Goal: Navigation & Orientation: Understand site structure

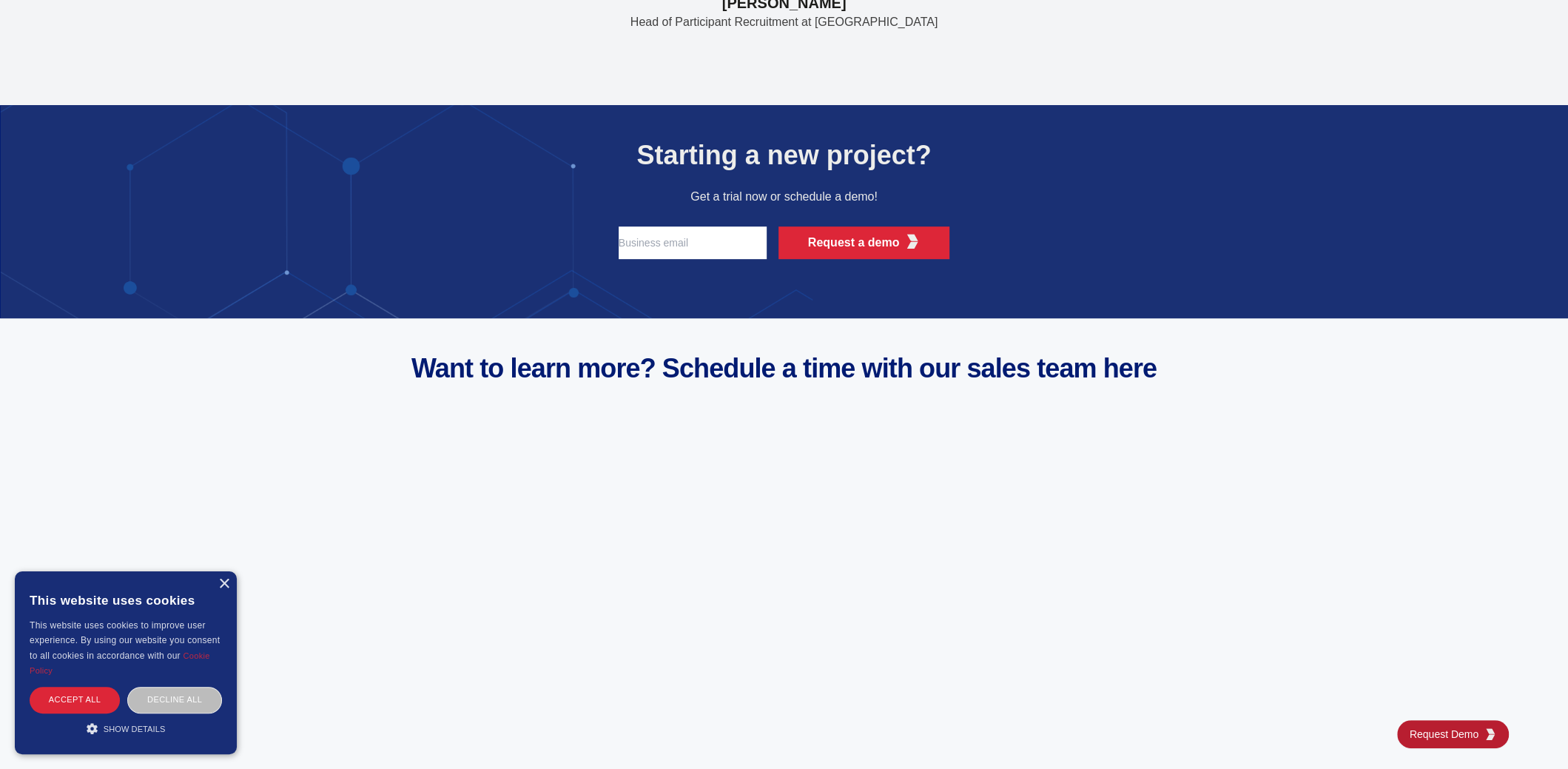
scroll to position [5756, 0]
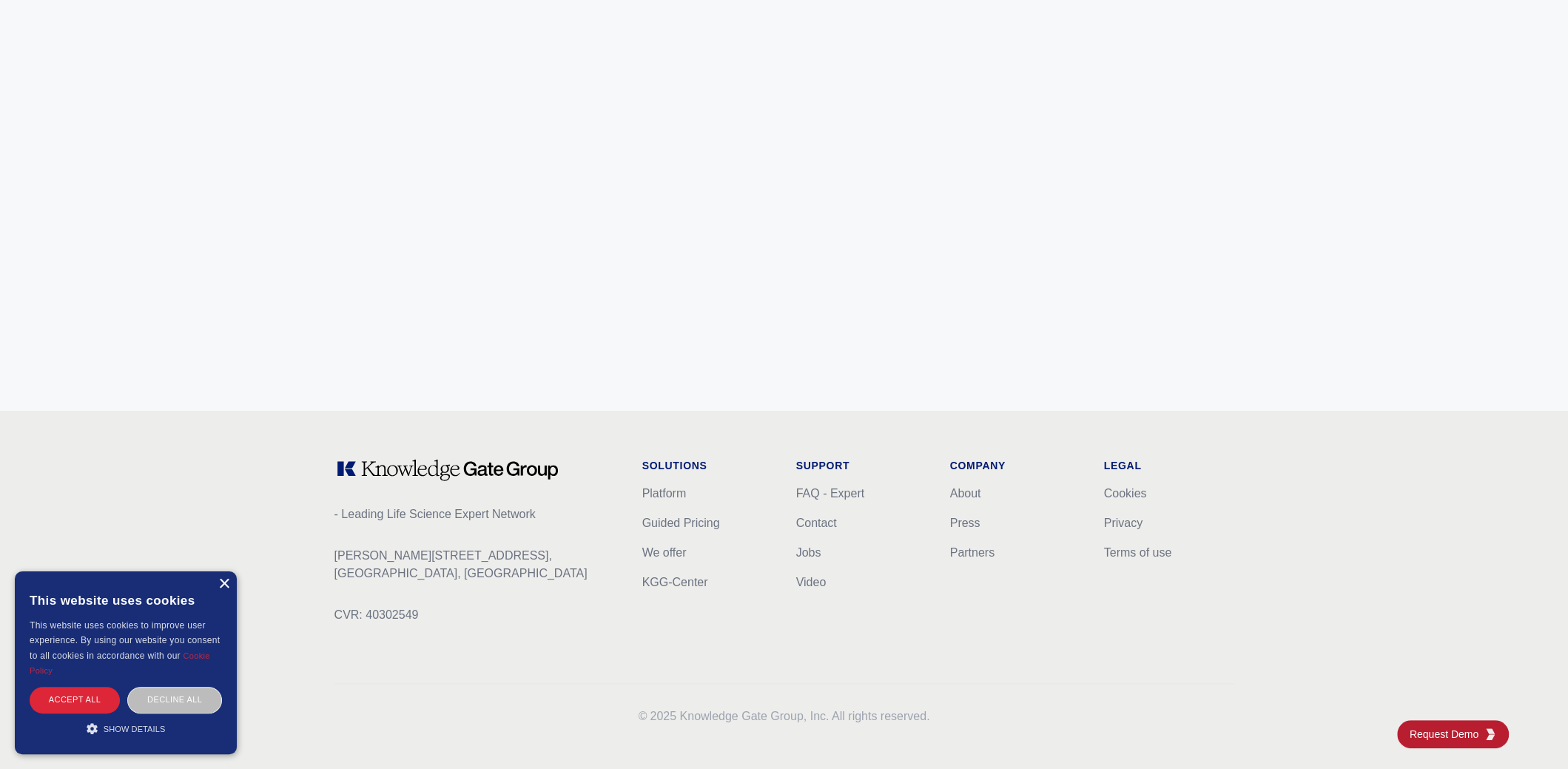
click at [221, 585] on div "×" at bounding box center [224, 584] width 11 height 11
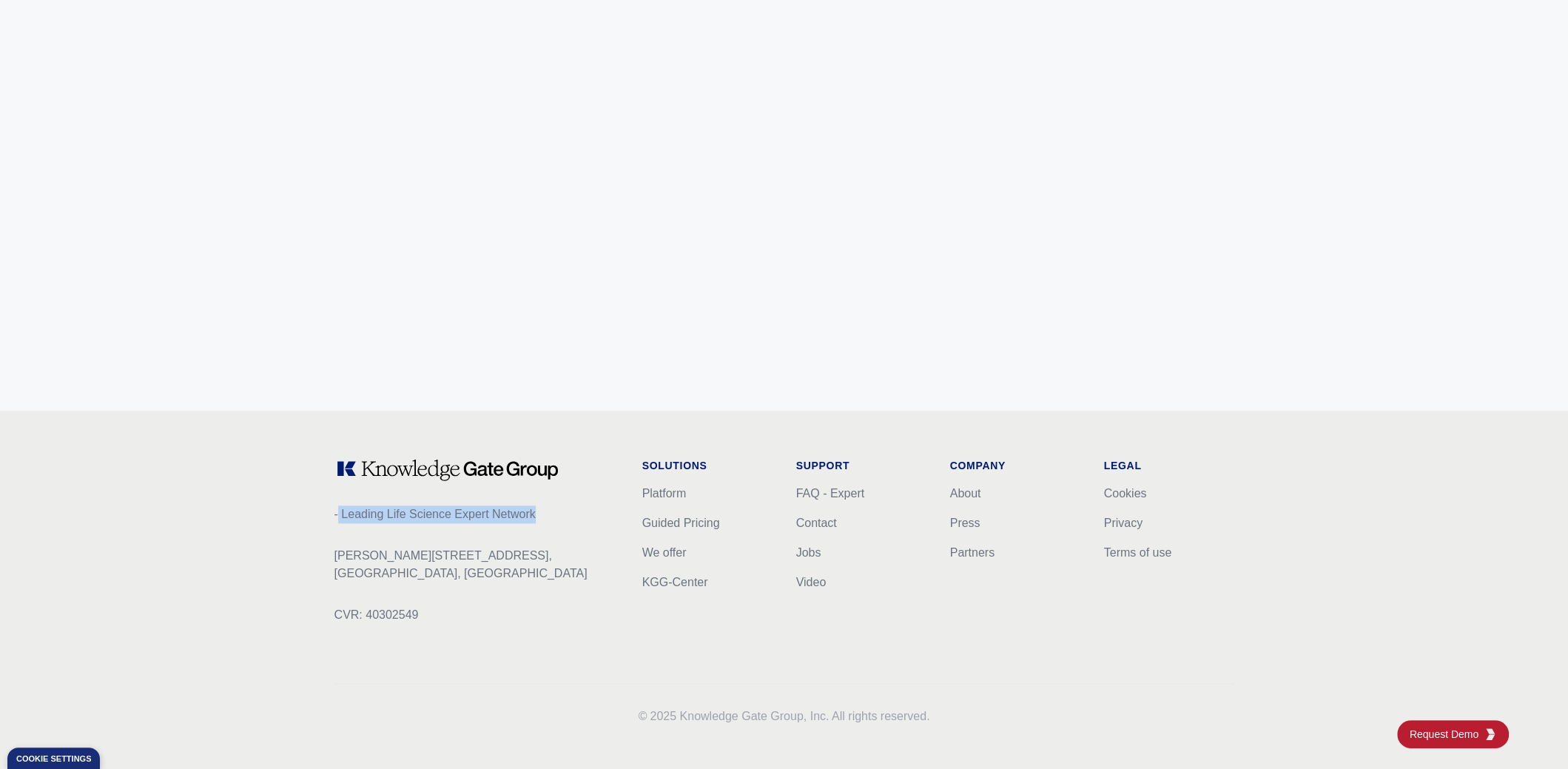
drag, startPoint x: 337, startPoint y: 512, endPoint x: 535, endPoint y: 519, distance: 198.1
click at [535, 519] on p "- Leading Life Science Expert Network" at bounding box center [476, 514] width 284 height 18
click at [522, 539] on div "- Leading Life Science Expert Network [PERSON_NAME][STREET_ADDRESS] CVR: 403025…" at bounding box center [476, 552] width 284 height 189
click at [655, 547] on link "We offer" at bounding box center [664, 552] width 44 height 13
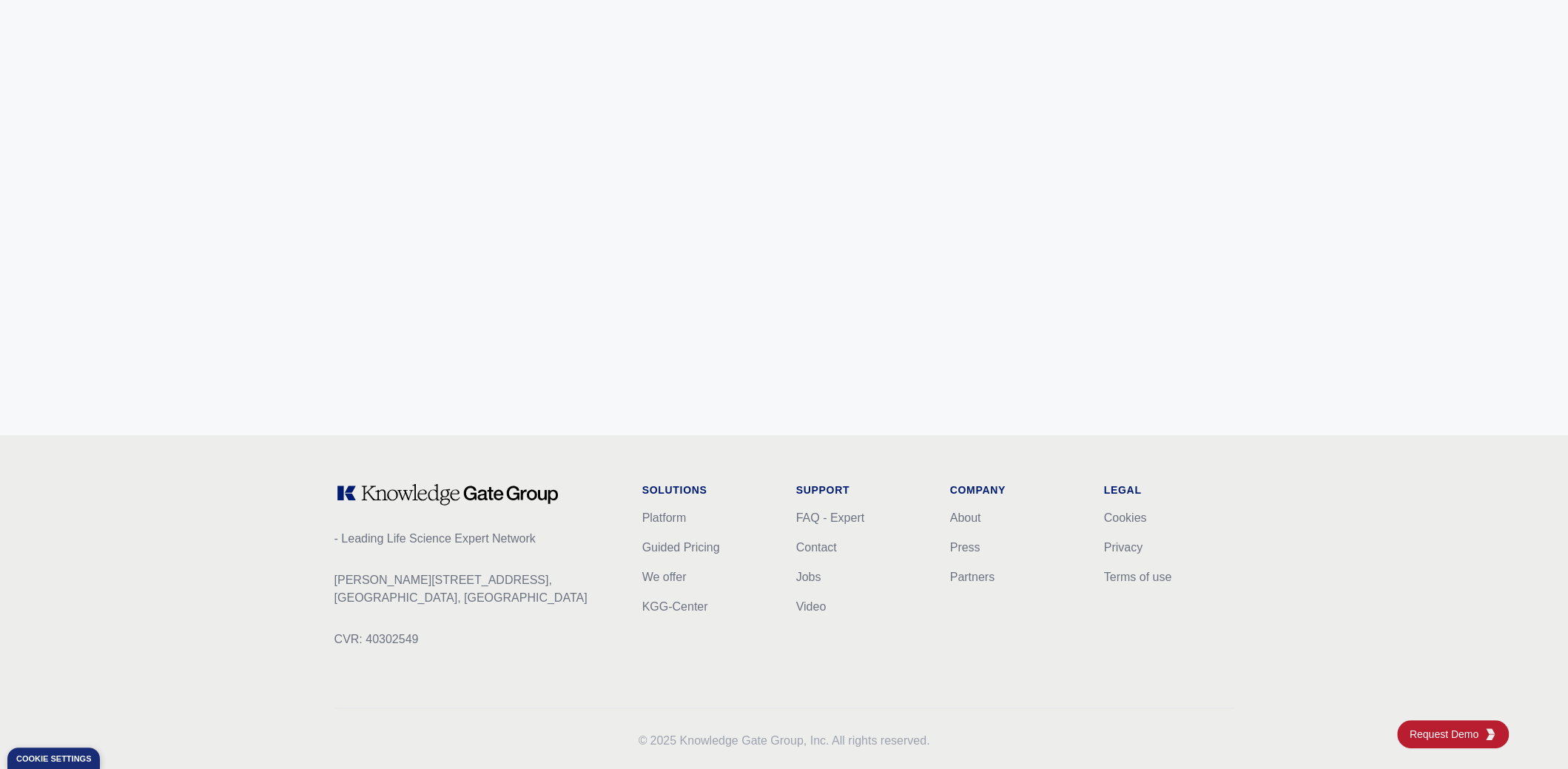
scroll to position [5756, 0]
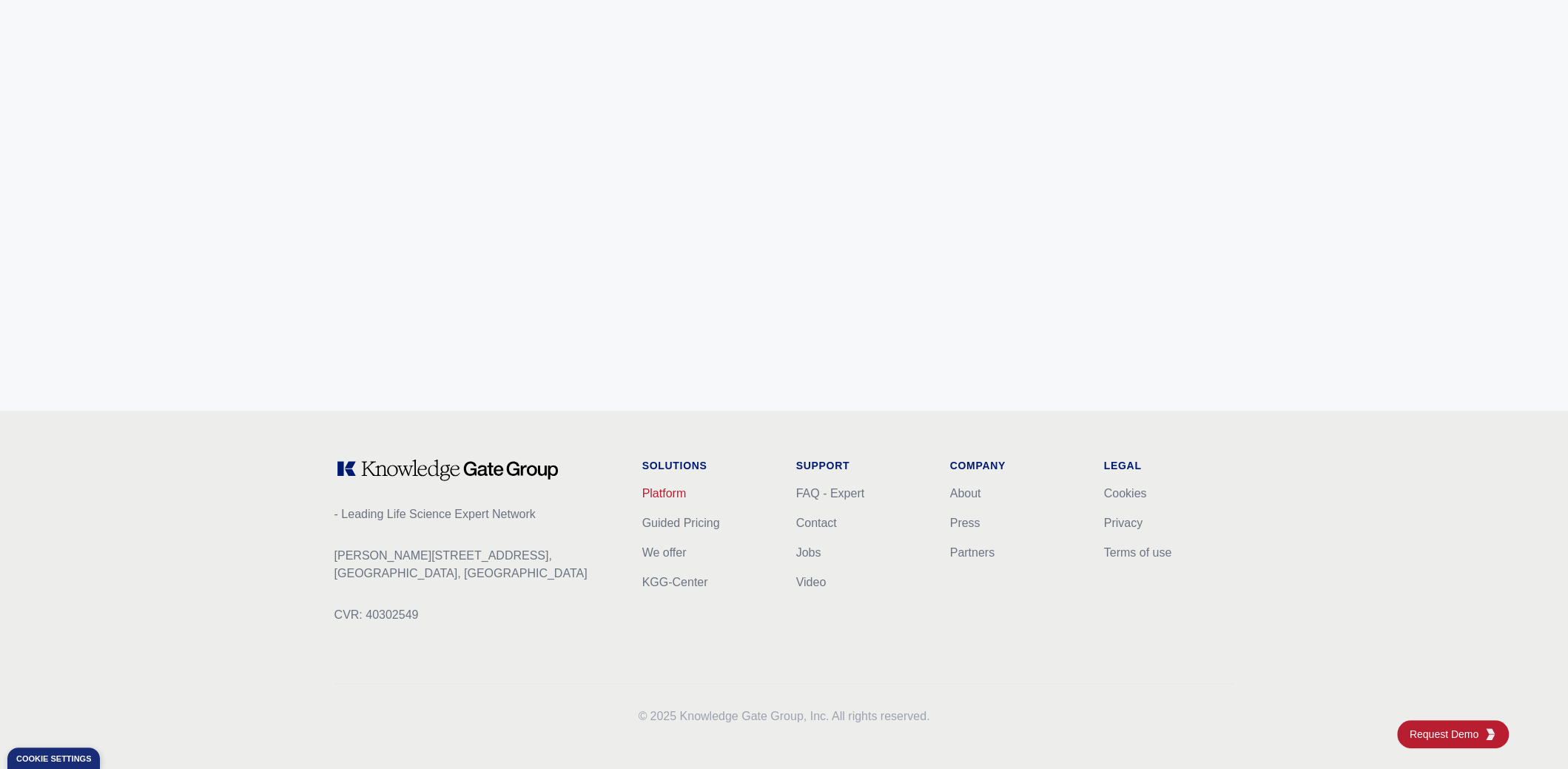
click at [667, 488] on link "Platform" at bounding box center [664, 493] width 44 height 13
click at [654, 493] on link "Platform" at bounding box center [664, 493] width 44 height 13
click at [700, 517] on link "Guided Pricing" at bounding box center [681, 523] width 78 height 13
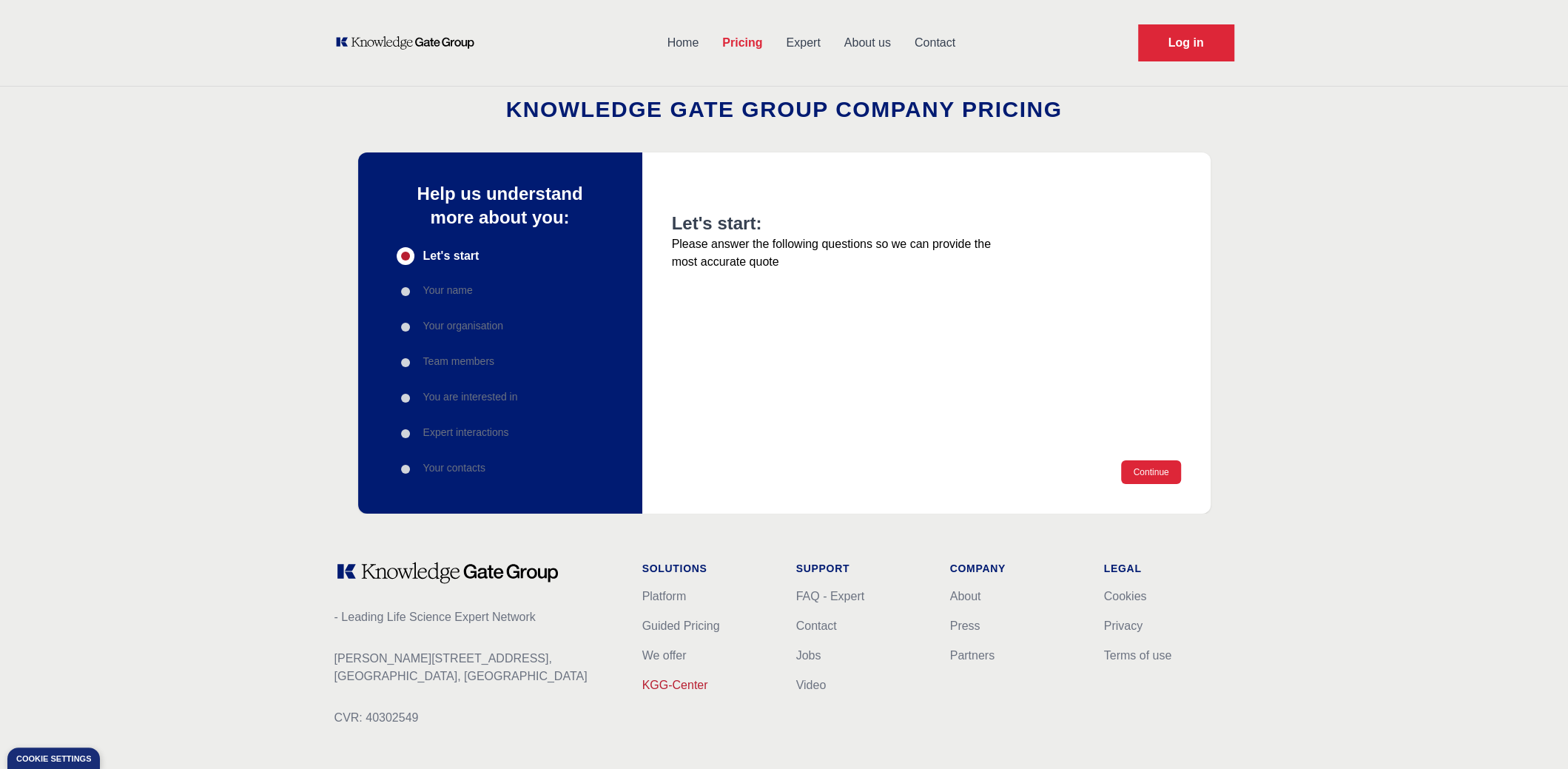
click at [664, 686] on link "KGG-Center" at bounding box center [675, 685] width 66 height 13
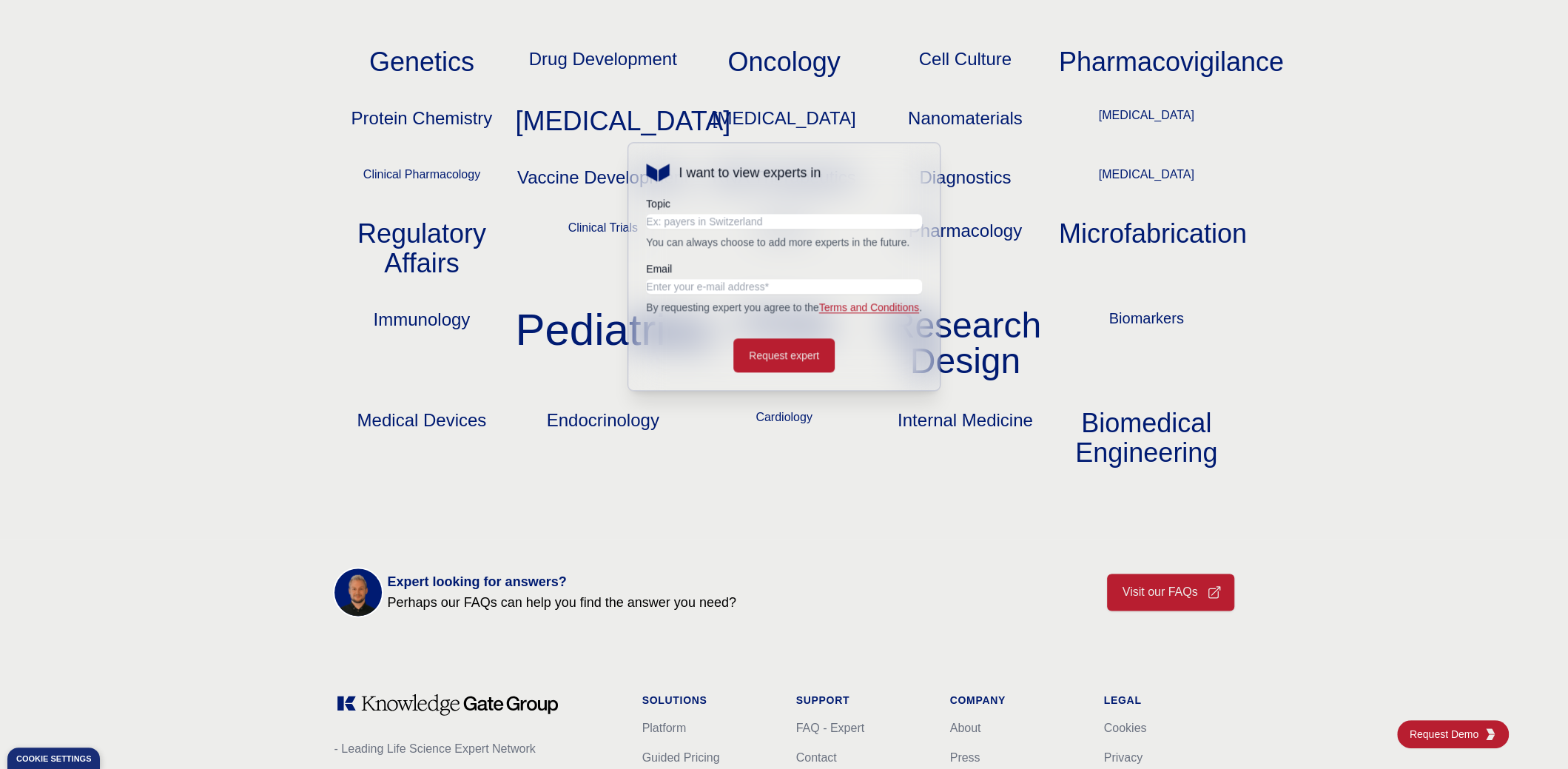
scroll to position [1643, 0]
